Goal: Task Accomplishment & Management: Use online tool/utility

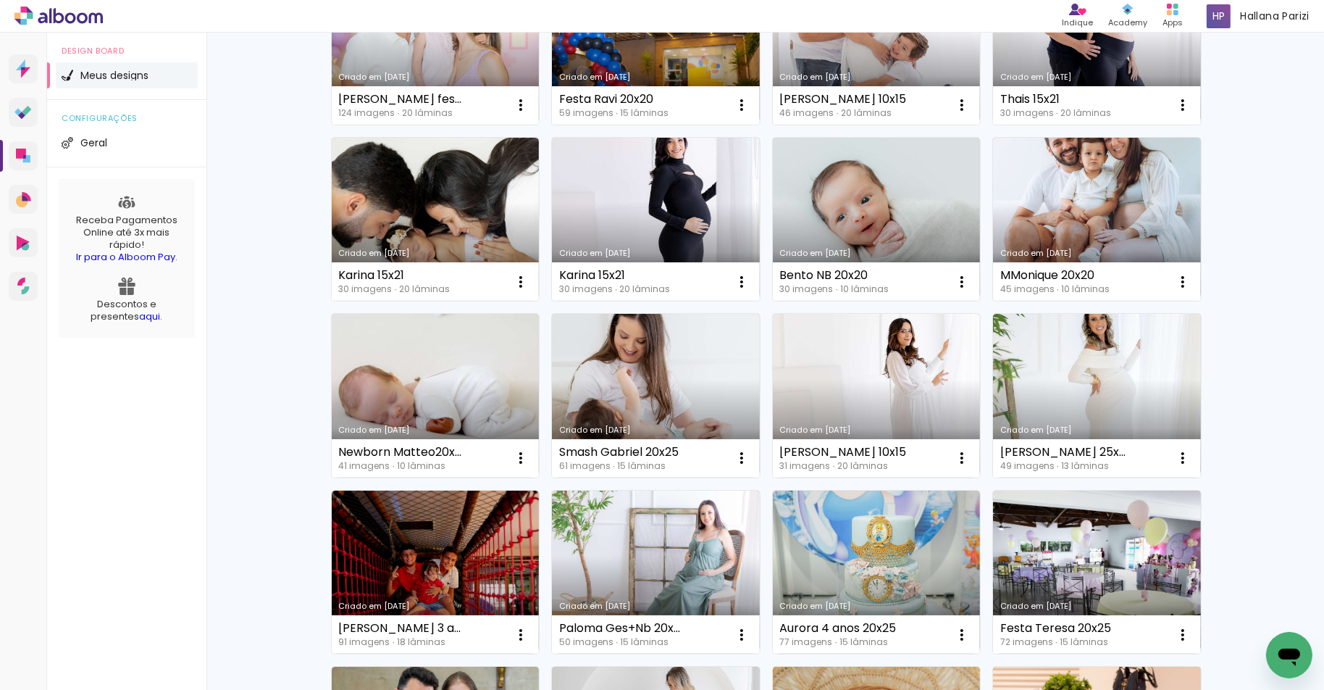
scroll to position [227, 0]
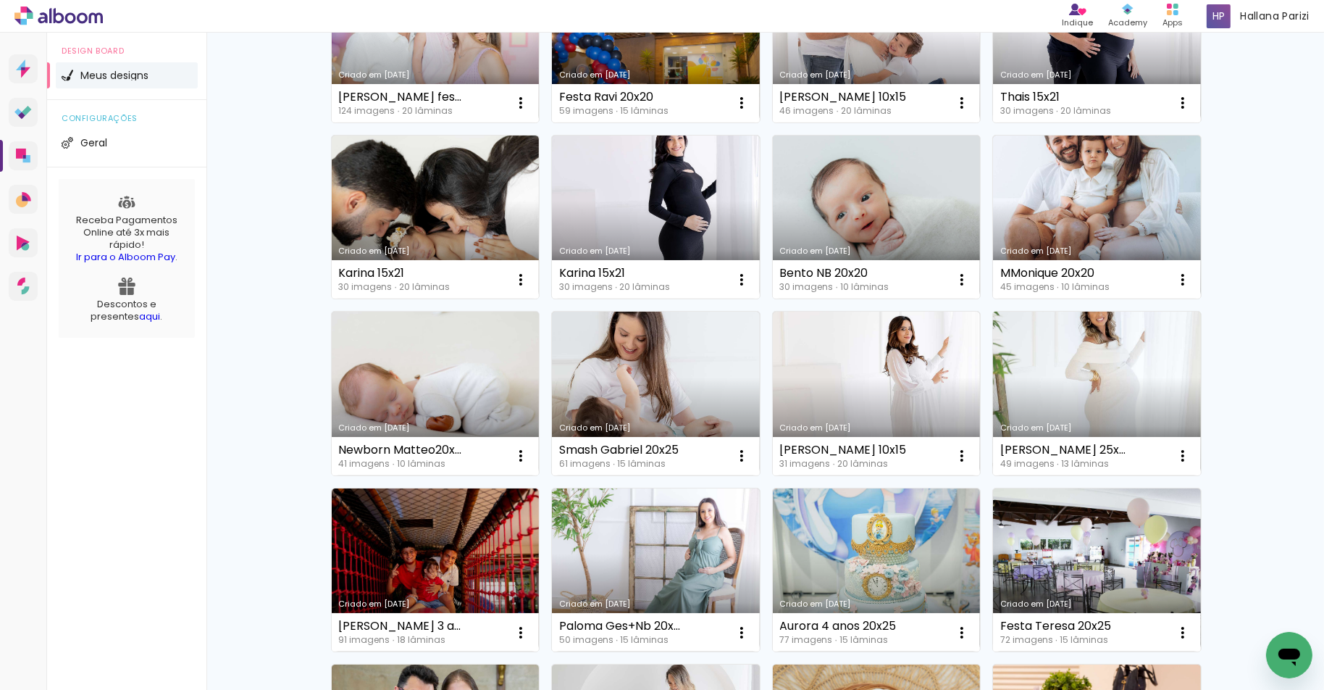
click at [1108, 354] on link "Criado em [DATE]" at bounding box center [1097, 394] width 208 height 164
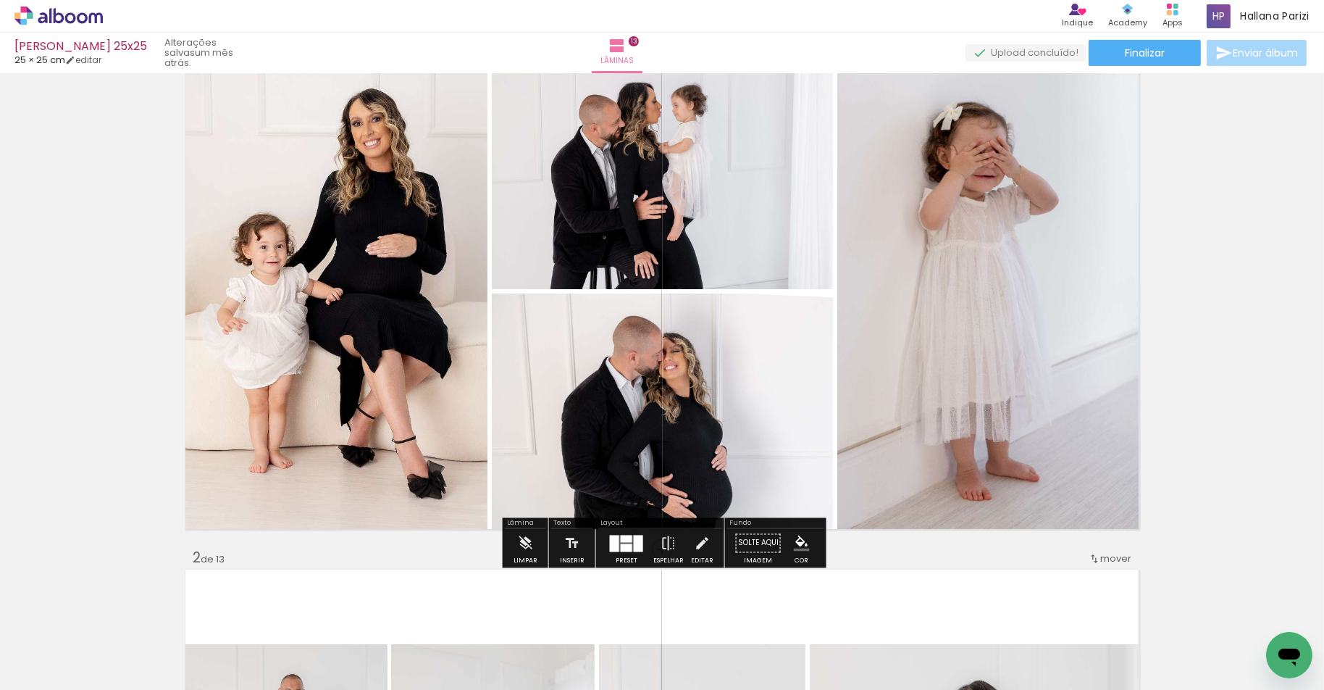
scroll to position [71, 0]
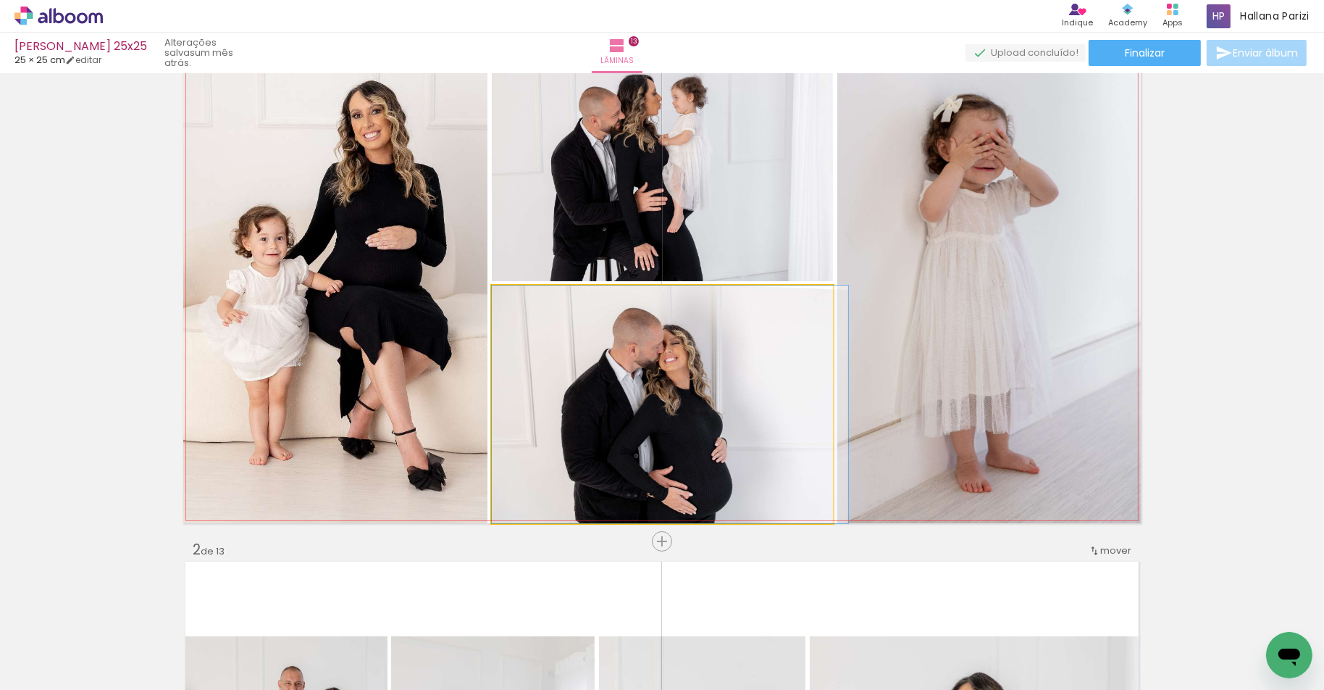
click at [748, 435] on div at bounding box center [670, 404] width 356 height 238
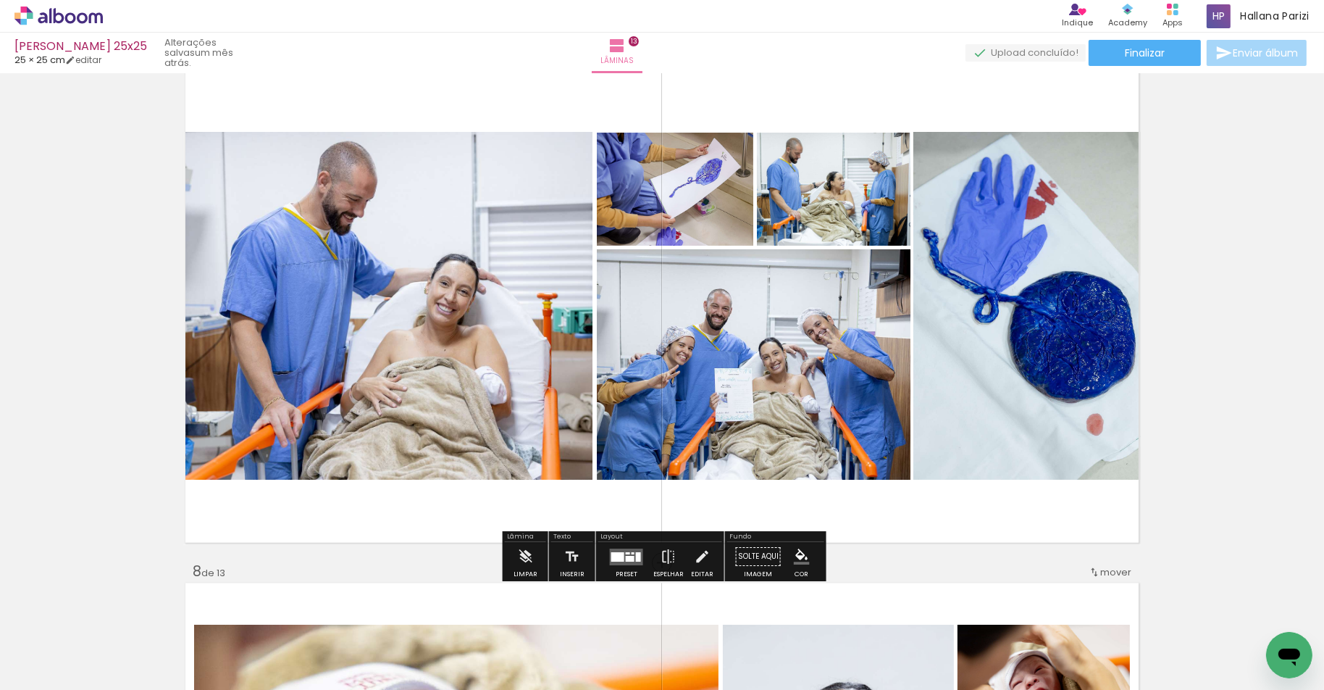
scroll to position [3142, 0]
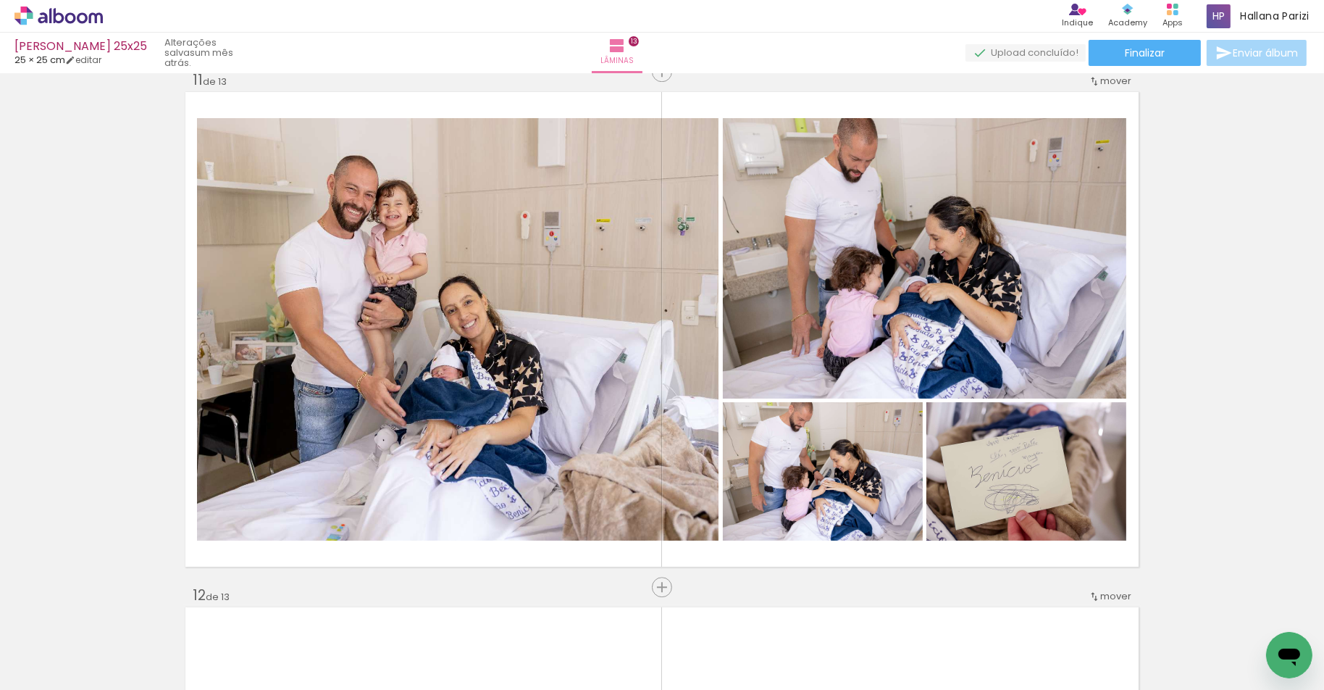
scroll to position [0, 2775]
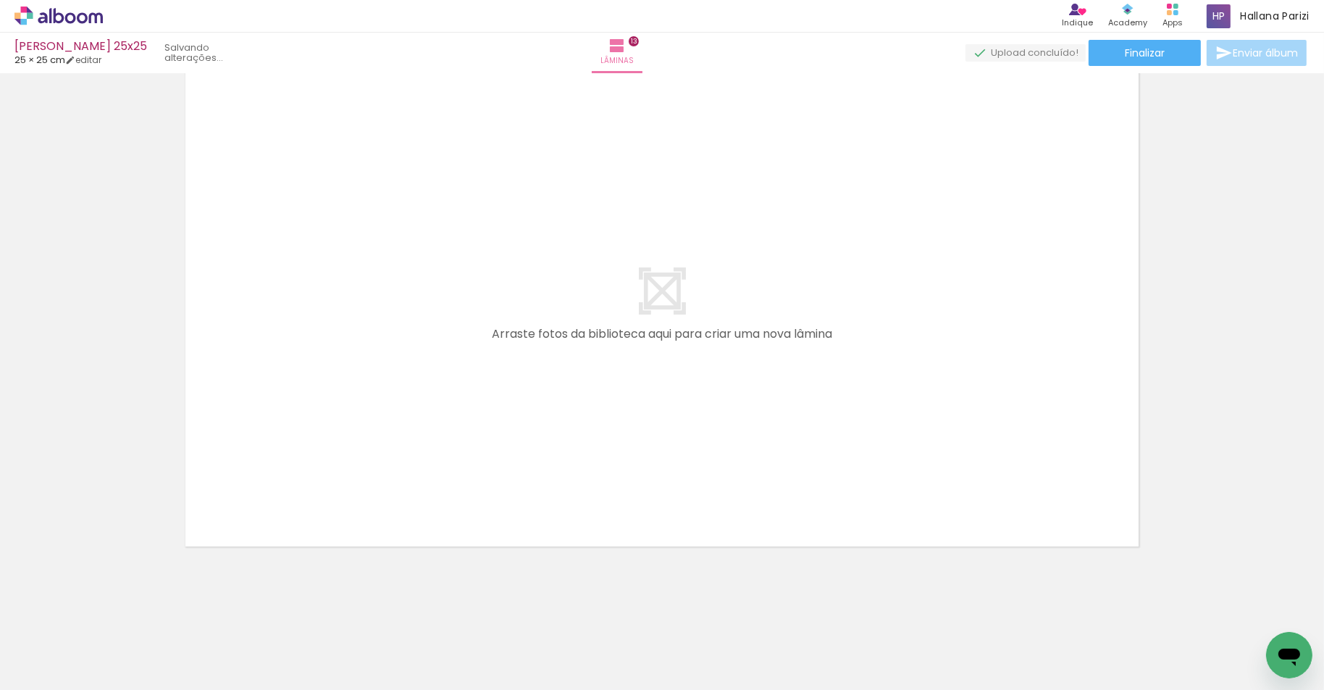
scroll to position [0, 2778]
